Goal: Information Seeking & Learning: Find specific fact

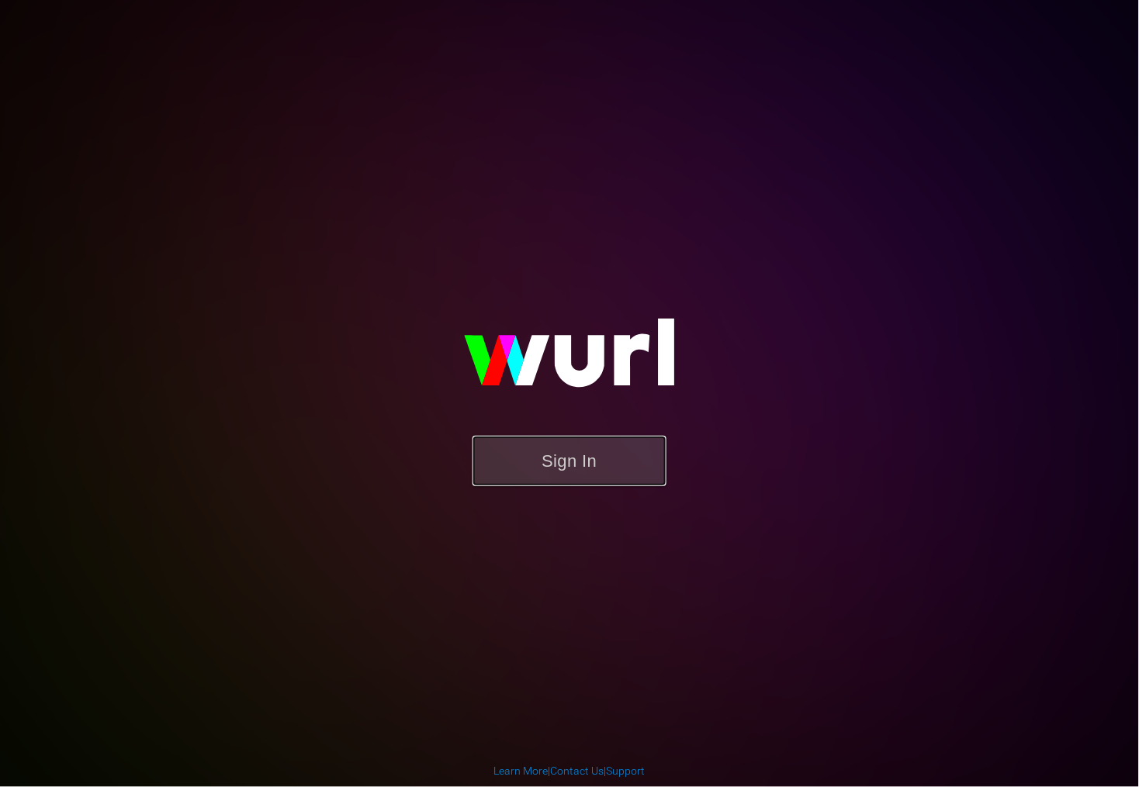
click at [563, 468] on button "Sign In" at bounding box center [569, 461] width 194 height 50
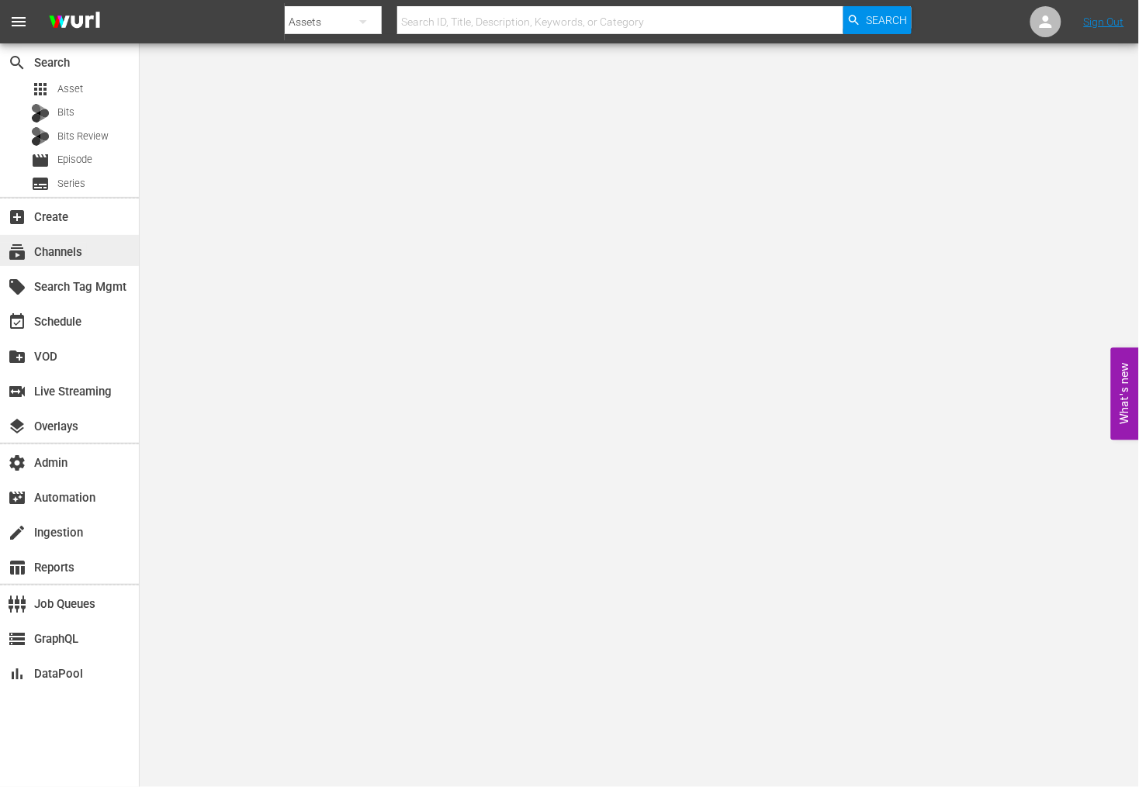
click at [81, 254] on div "subscriptions Channels" at bounding box center [43, 250] width 87 height 14
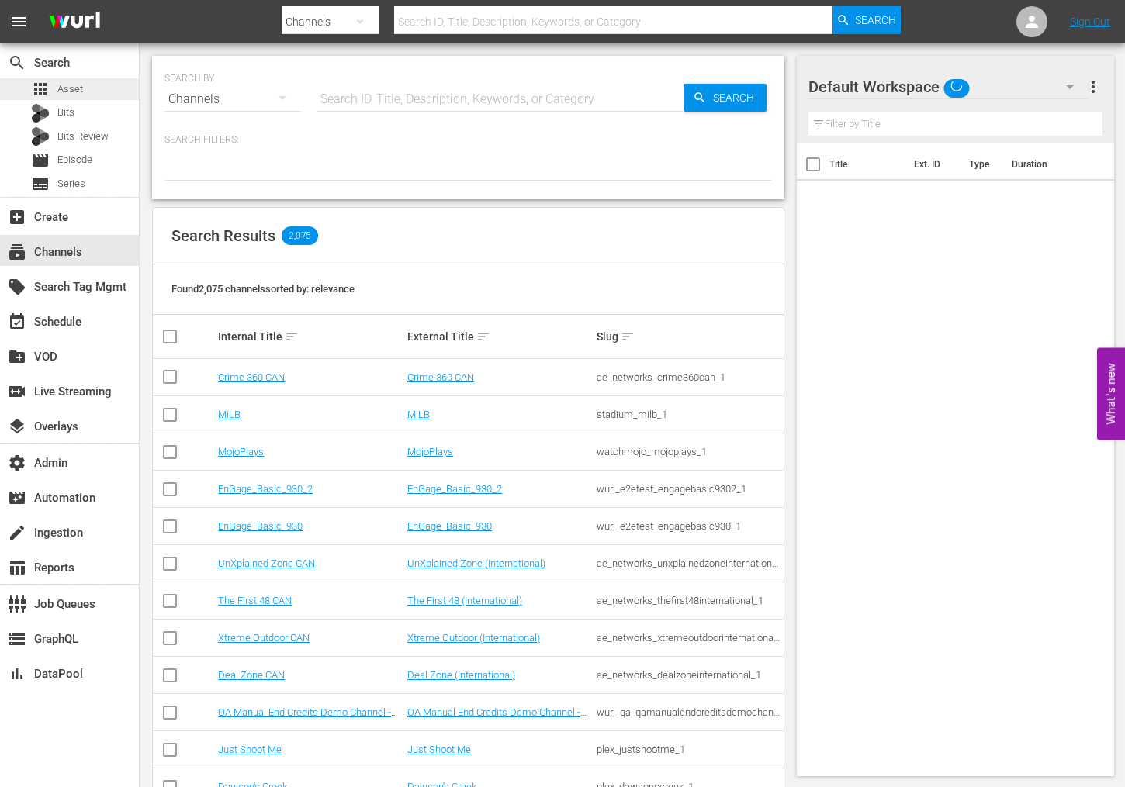
click at [98, 84] on div "apps Asset" at bounding box center [69, 89] width 139 height 22
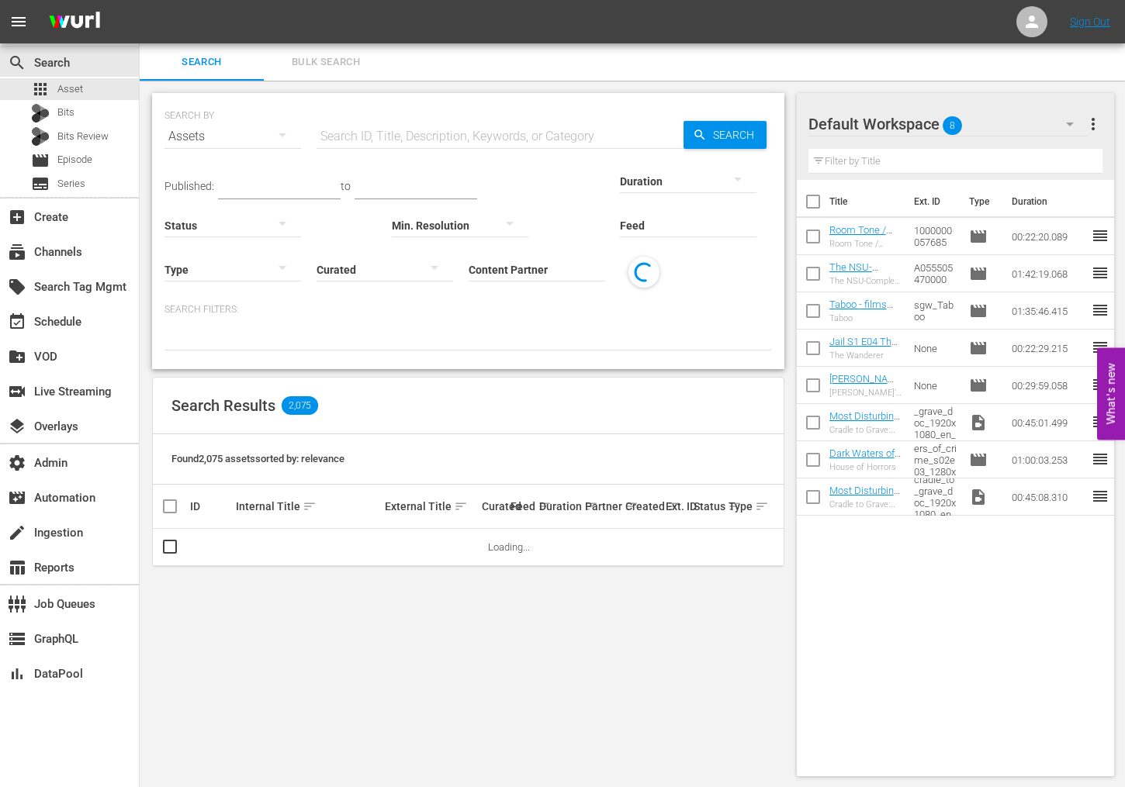
click at [457, 141] on input "text" at bounding box center [499, 136] width 367 height 37
paste input "What would [GEOGRAPHIC_DATA] look like if [PERSON_NAME] decriminalized prostitu…"
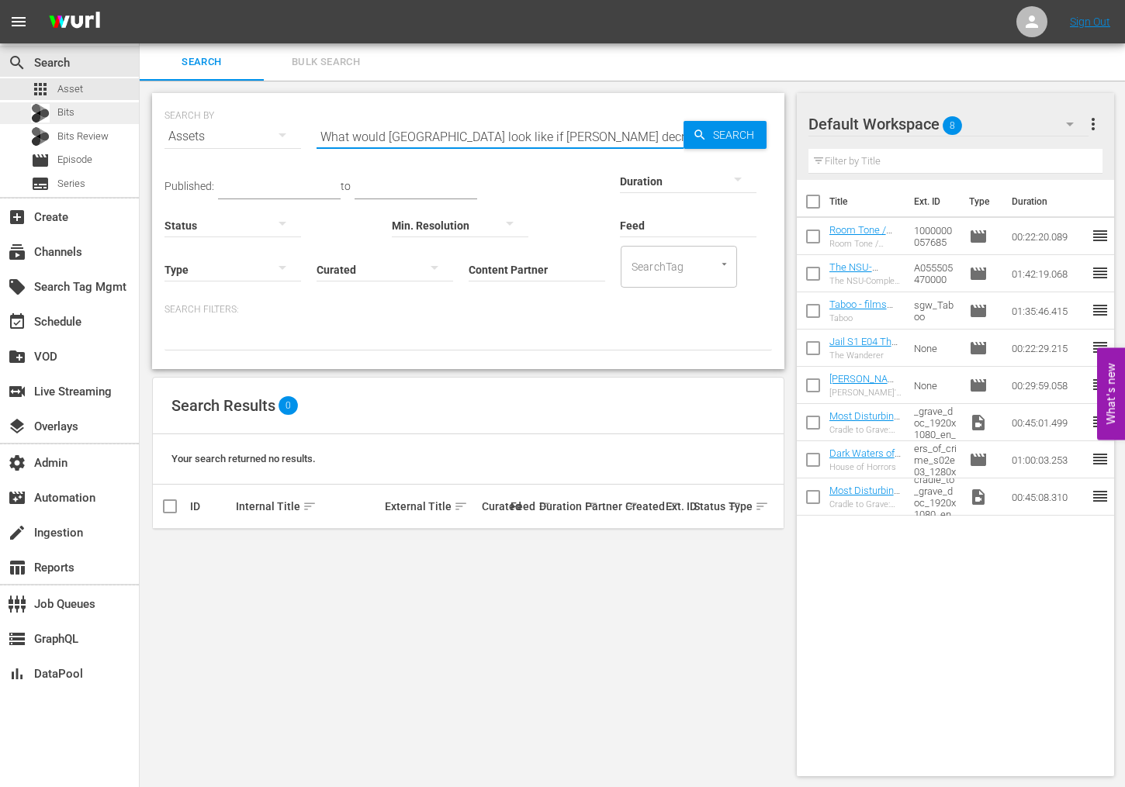
type input "What would [GEOGRAPHIC_DATA] look like if [PERSON_NAME] decriminalized prostitu…"
click at [82, 119] on div "Bits" at bounding box center [69, 113] width 139 height 22
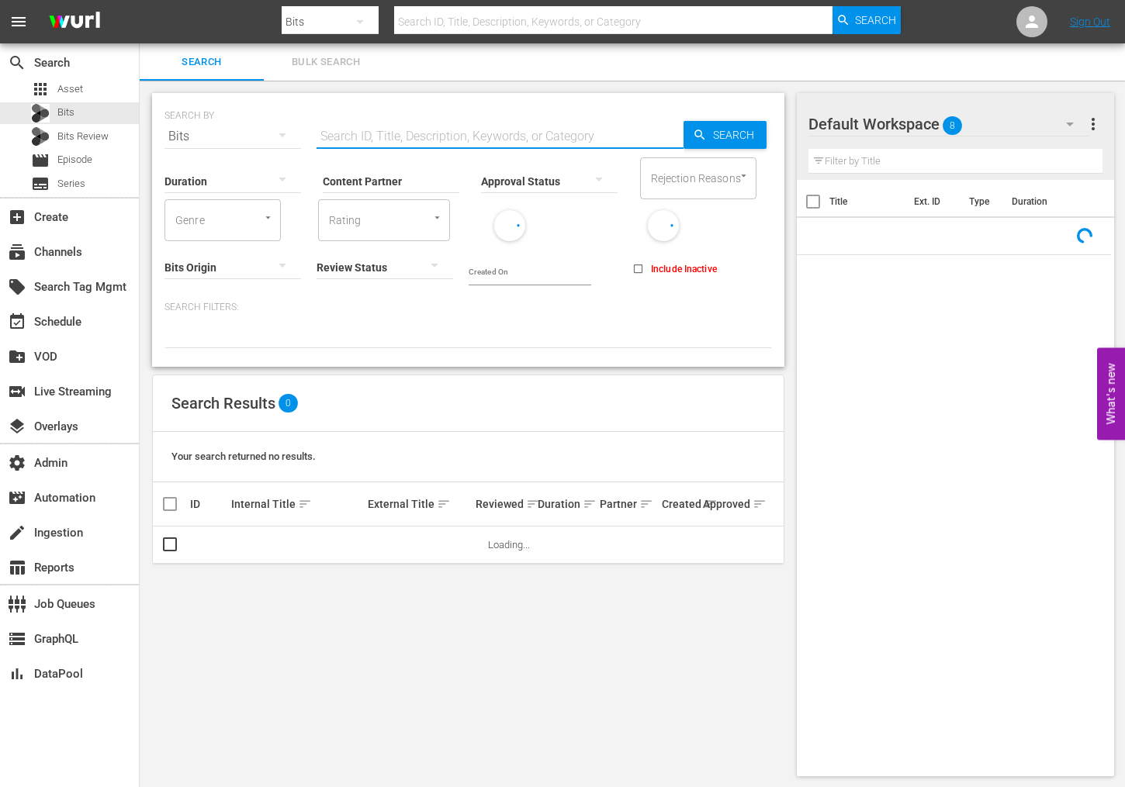
click at [393, 141] on input "text" at bounding box center [499, 136] width 367 height 37
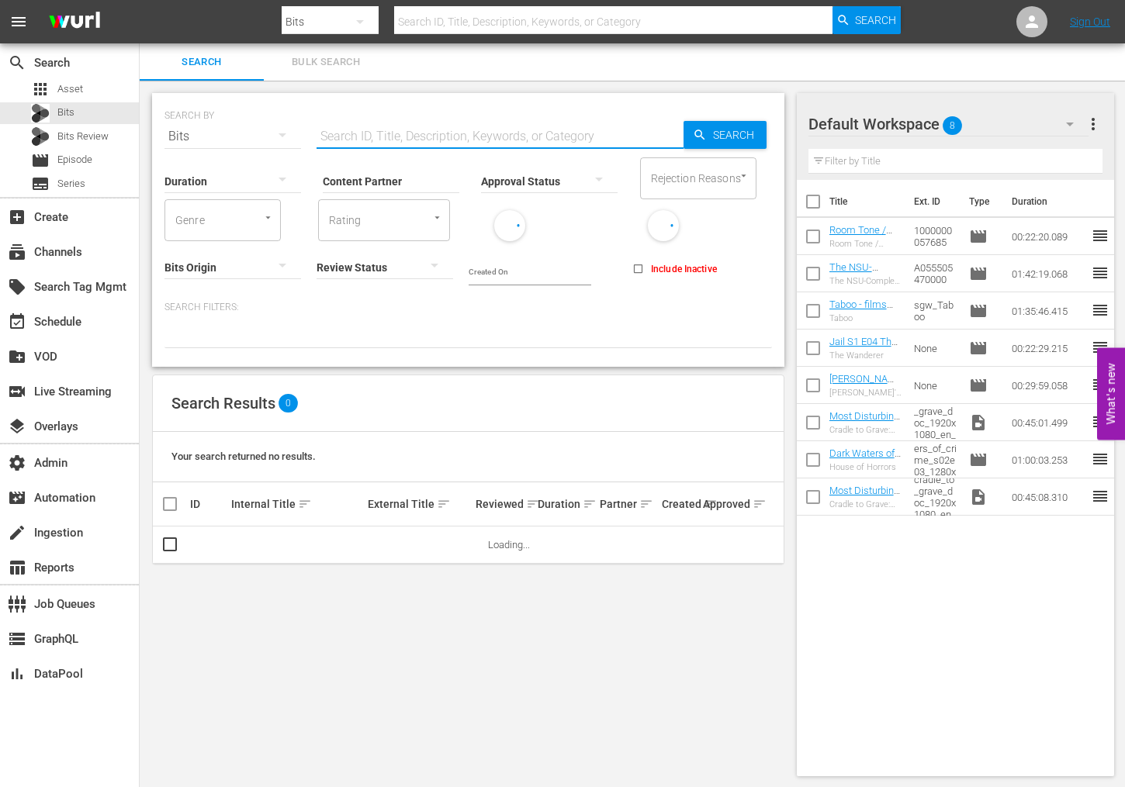
paste input "What would [GEOGRAPHIC_DATA] look like if [PERSON_NAME] decriminalized prostitu…"
type input "What would [GEOGRAPHIC_DATA] look like if [PERSON_NAME] decriminalized prostitu…"
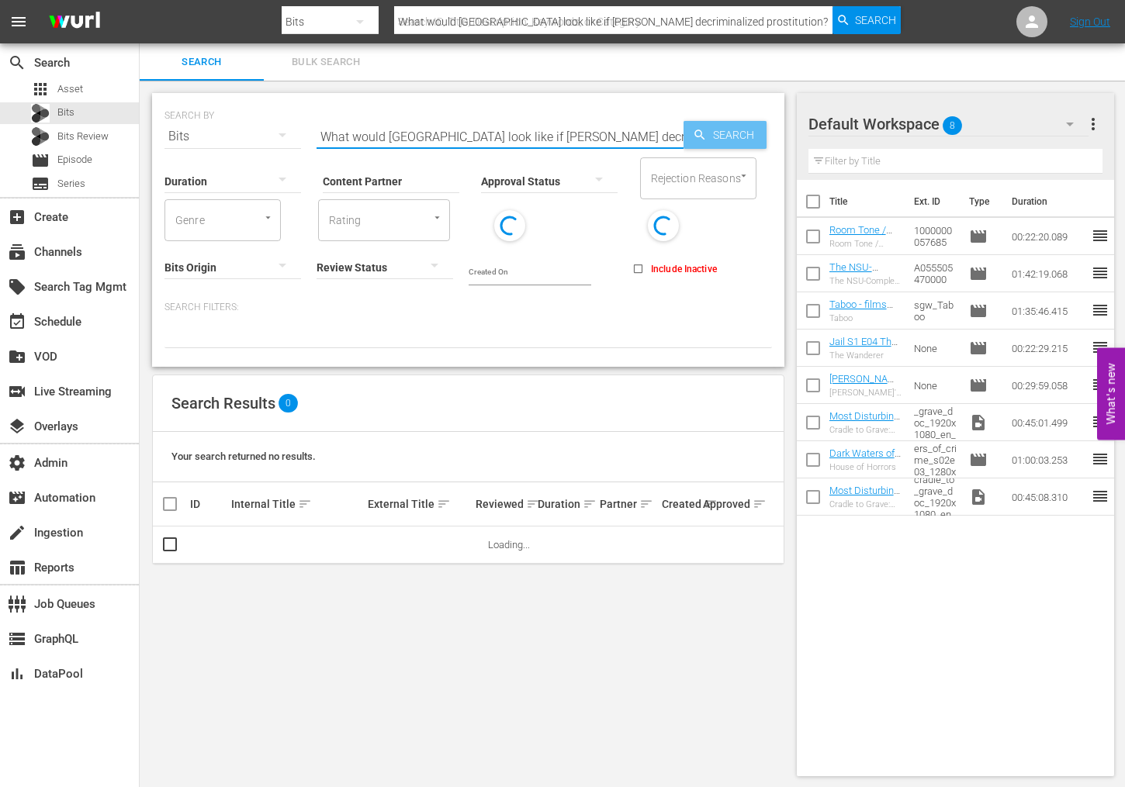
type input "What would [GEOGRAPHIC_DATA] look like if [PERSON_NAME] decriminalized prostitu…"
click at [731, 137] on span "Search" at bounding box center [737, 135] width 60 height 28
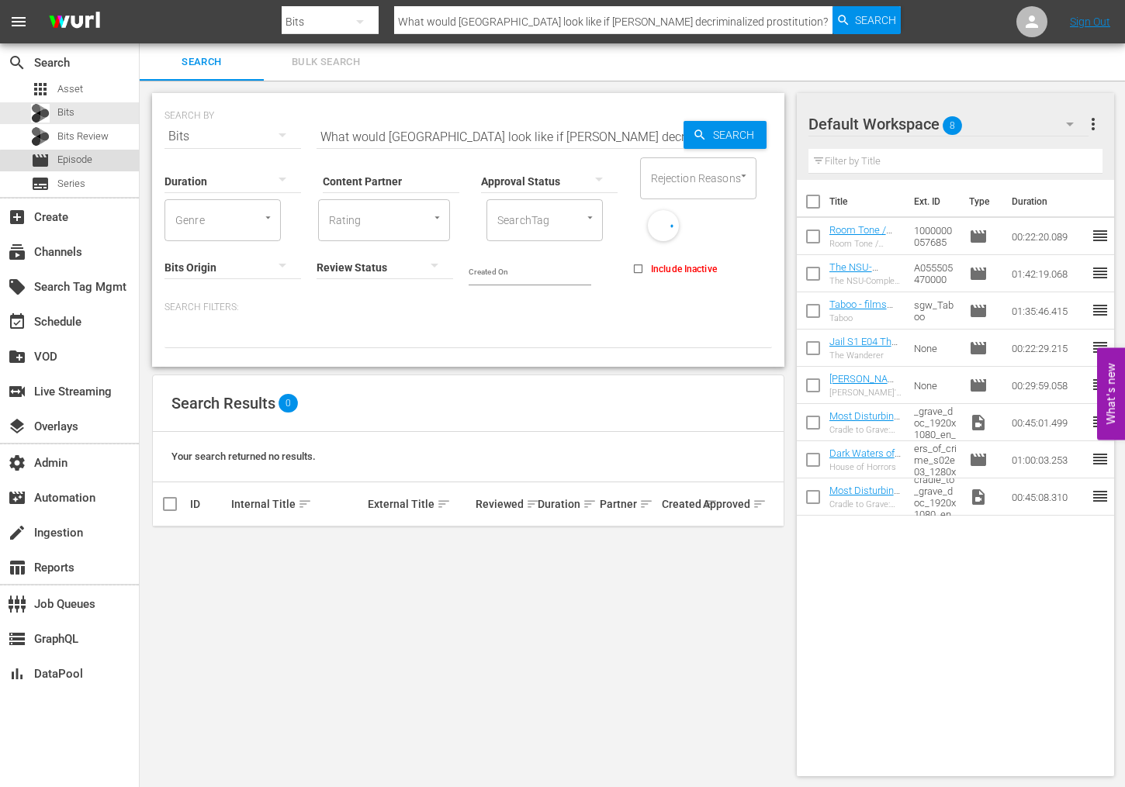
click at [96, 168] on div "movie Episode" at bounding box center [69, 161] width 139 height 22
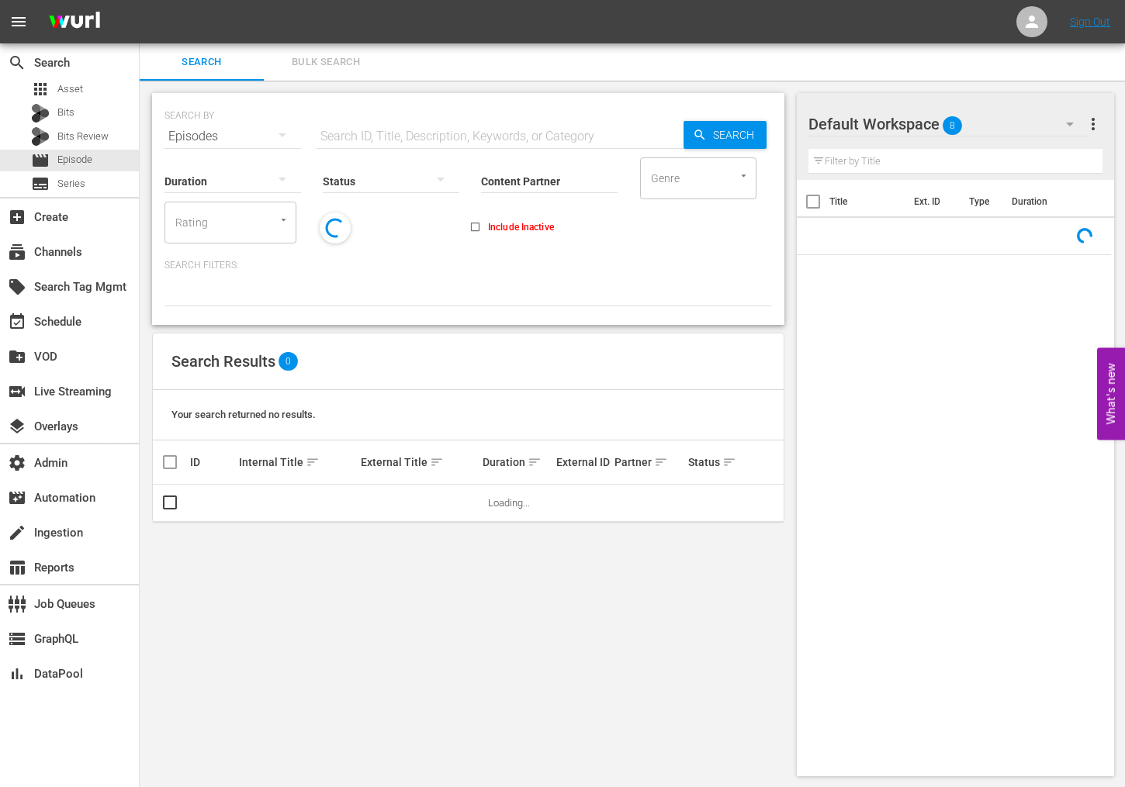
click at [353, 129] on input "text" at bounding box center [499, 136] width 367 height 37
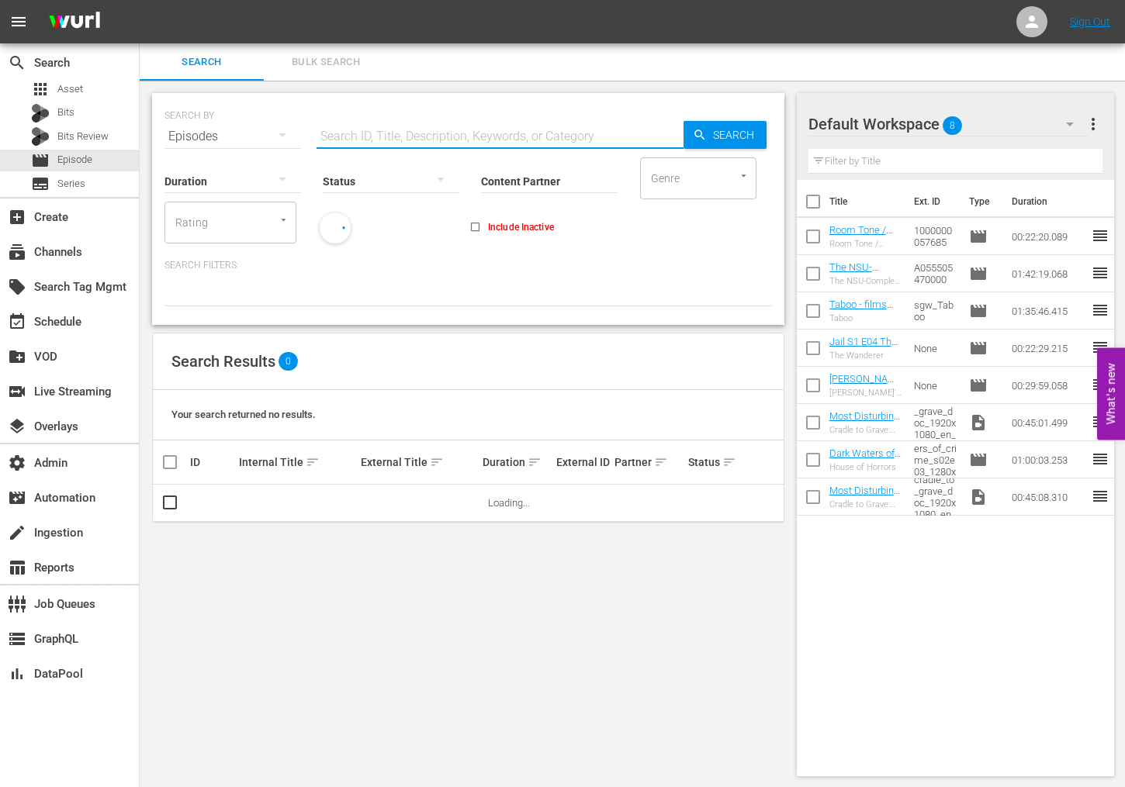
paste input "What would [GEOGRAPHIC_DATA] look like if [PERSON_NAME] decriminalized prostitu…"
type input "What would [GEOGRAPHIC_DATA] look like if [PERSON_NAME] decriminalized prostitu…"
click at [750, 142] on span "Search" at bounding box center [737, 135] width 60 height 28
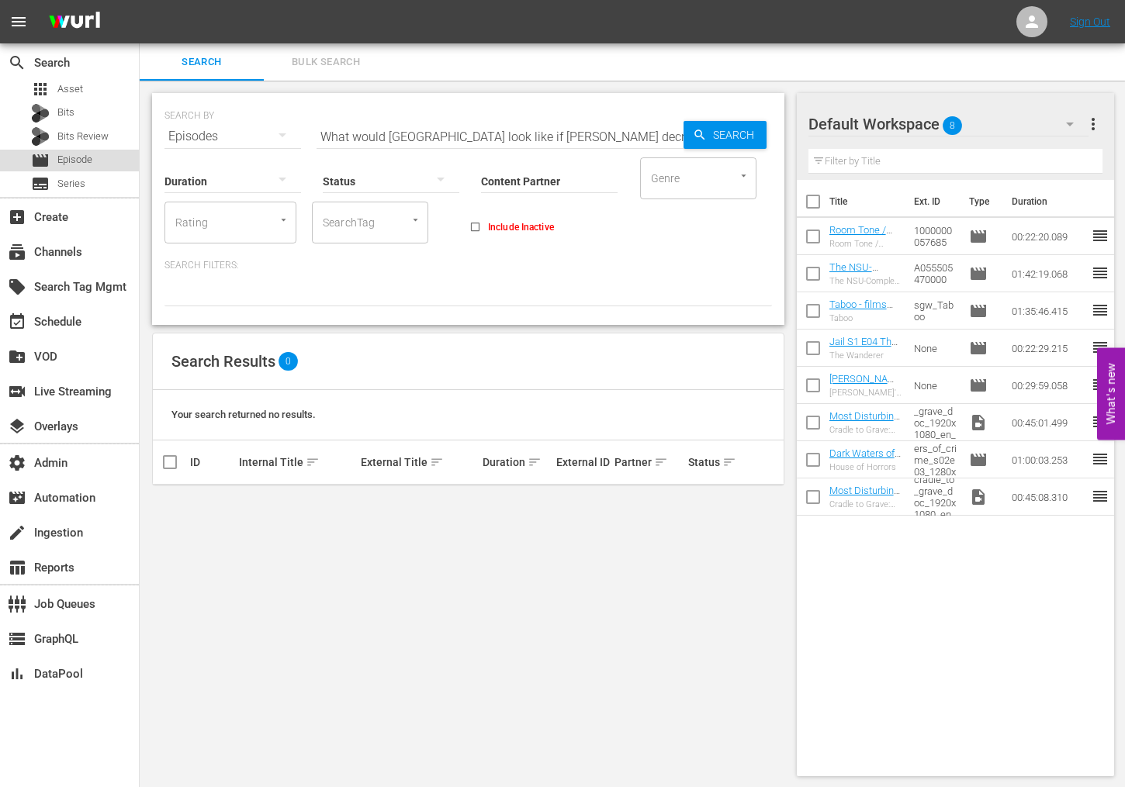
click at [78, 161] on span "Episode" at bounding box center [74, 160] width 35 height 16
click at [340, 633] on div "SEARCH BY Search By Episodes Search ID, Title, Description, Keywords, or Catego…" at bounding box center [468, 435] width 657 height 708
